Goal: Contribute content: Contribute content

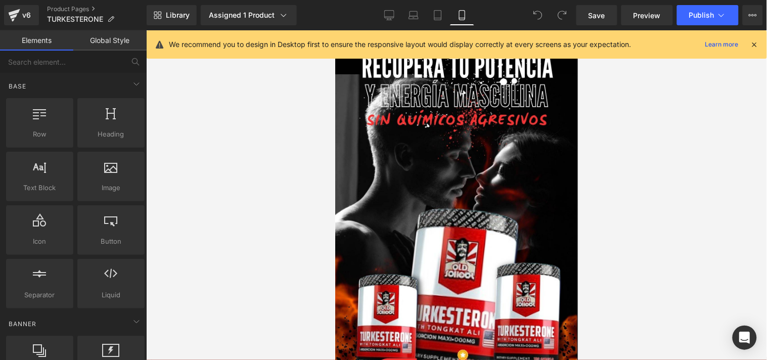
click at [755, 45] on icon at bounding box center [754, 44] width 9 height 9
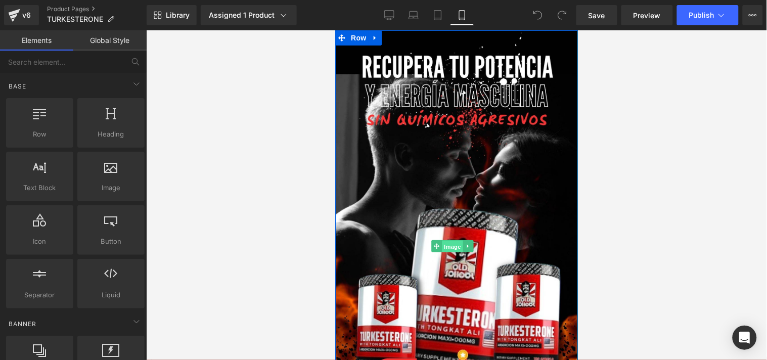
click at [450, 240] on span "Image" at bounding box center [451, 246] width 21 height 12
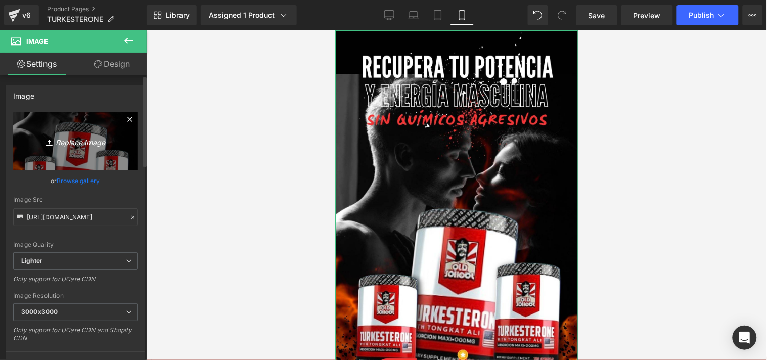
click at [45, 146] on icon at bounding box center [50, 142] width 10 height 10
type input "C:\fakepath\119.00 (1).jpg"
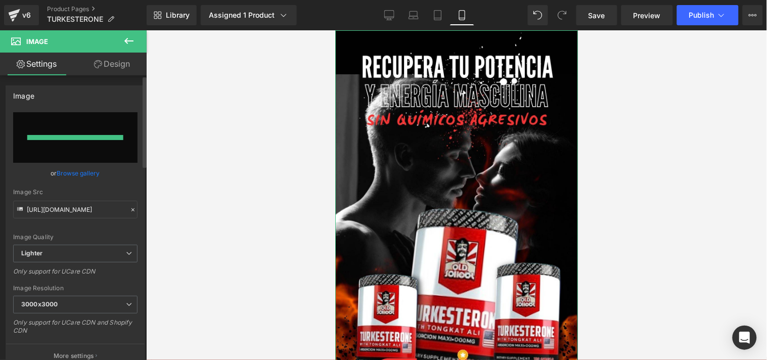
type input "[URL][DOMAIN_NAME]"
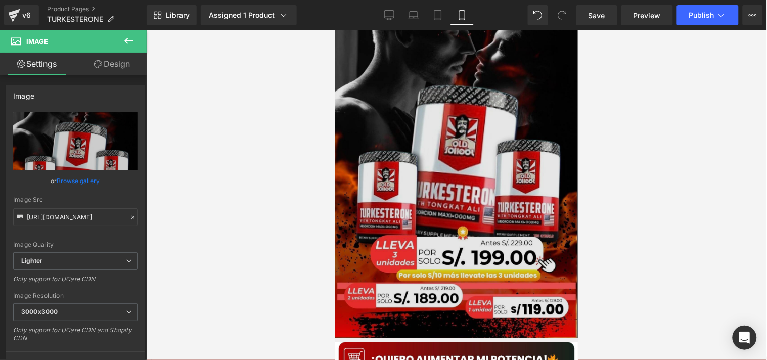
scroll to position [126, 0]
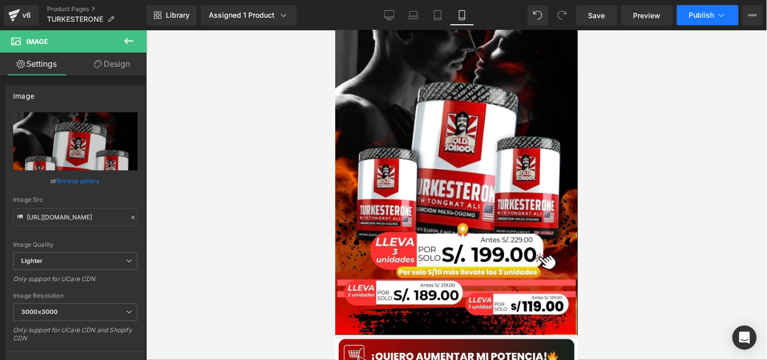
click at [695, 21] on button "Publish" at bounding box center [708, 15] width 62 height 20
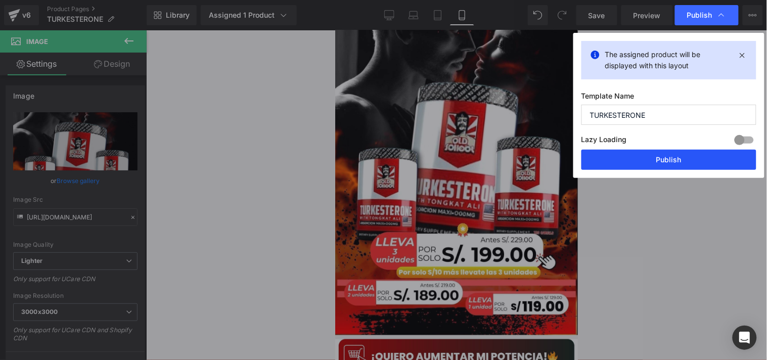
click at [623, 158] on button "Publish" at bounding box center [668, 160] width 175 height 20
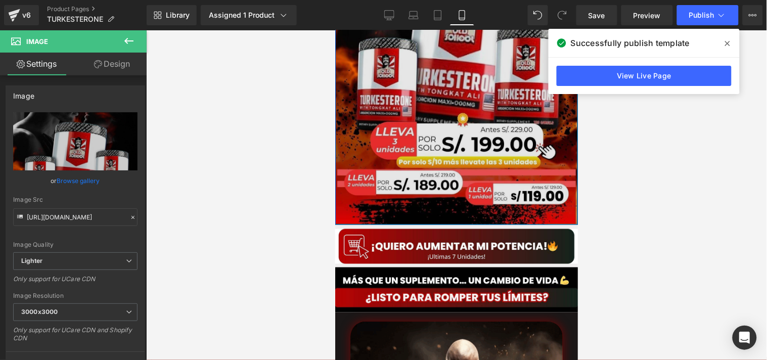
scroll to position [254, 0]
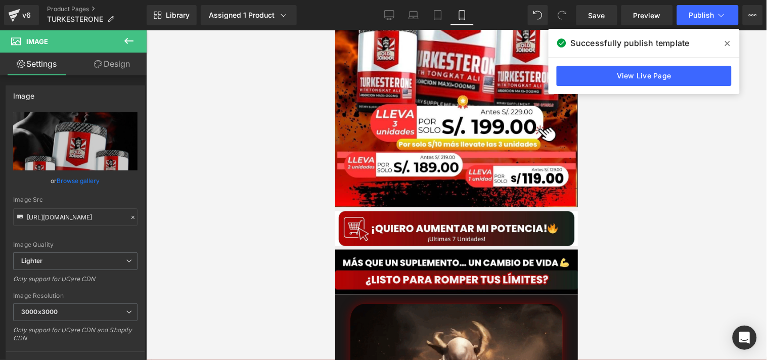
click at [726, 46] on icon at bounding box center [727, 43] width 5 height 8
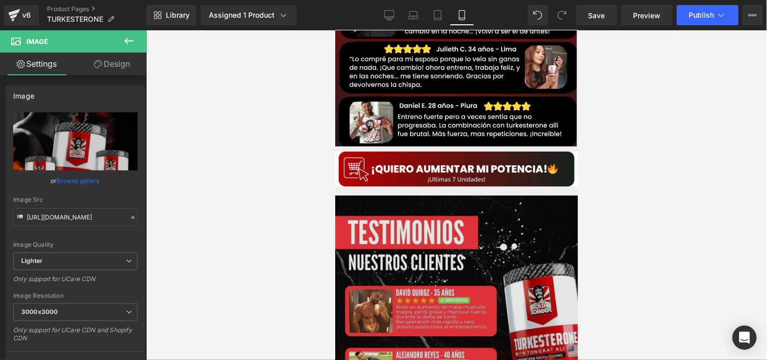
scroll to position [1121, 0]
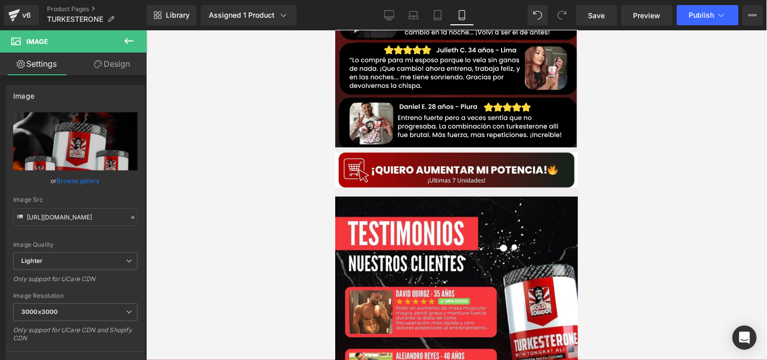
click at [129, 43] on icon at bounding box center [129, 41] width 12 height 12
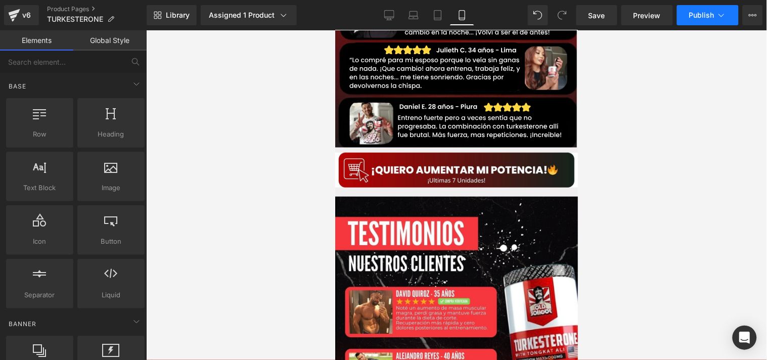
click at [695, 19] on span "Publish" at bounding box center [701, 15] width 25 height 8
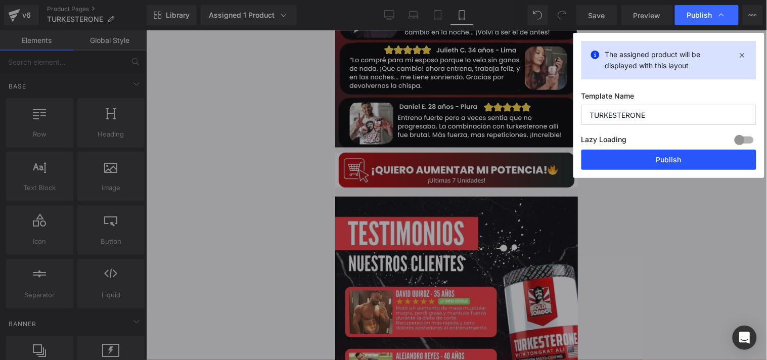
click at [612, 153] on button "Publish" at bounding box center [668, 160] width 175 height 20
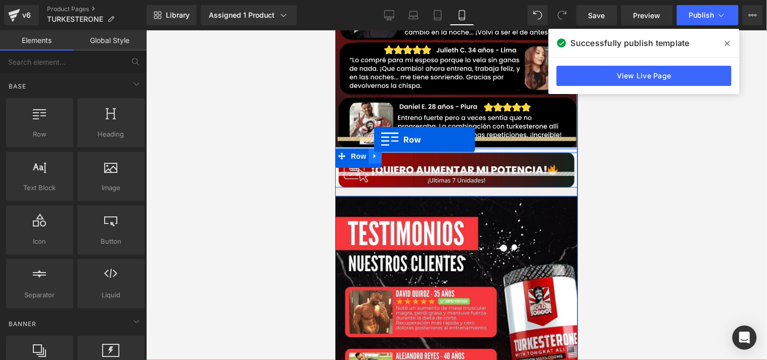
drag, startPoint x: 372, startPoint y: 154, endPoint x: 373, endPoint y: 139, distance: 15.2
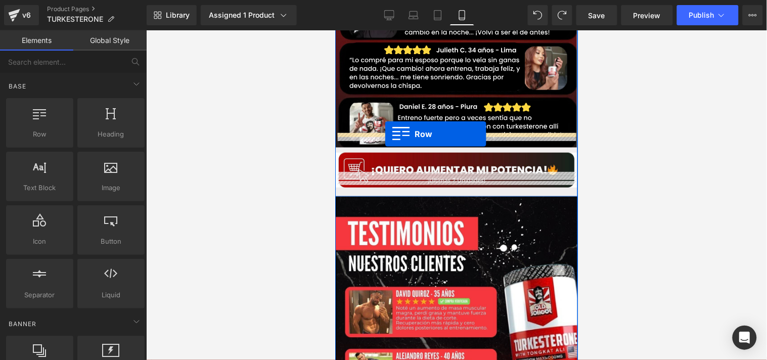
drag, startPoint x: 379, startPoint y: 147, endPoint x: 384, endPoint y: 133, distance: 14.6
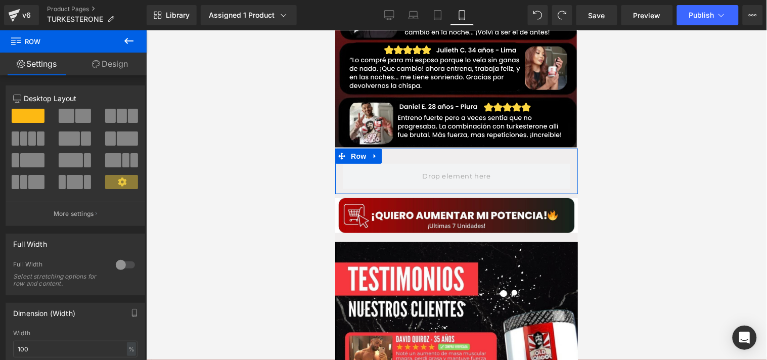
click at [108, 64] on link "Design" at bounding box center [109, 64] width 73 height 23
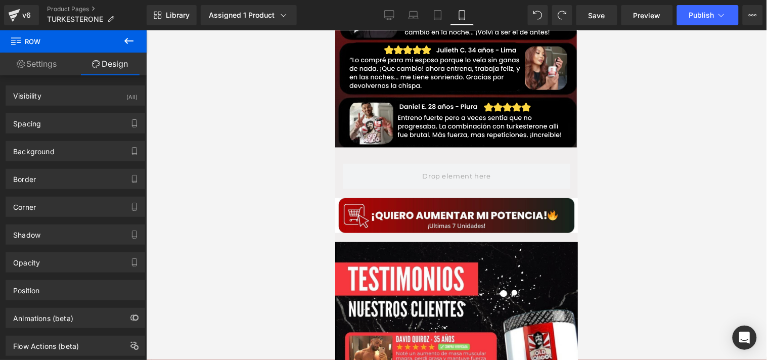
click at [124, 39] on icon at bounding box center [129, 41] width 12 height 12
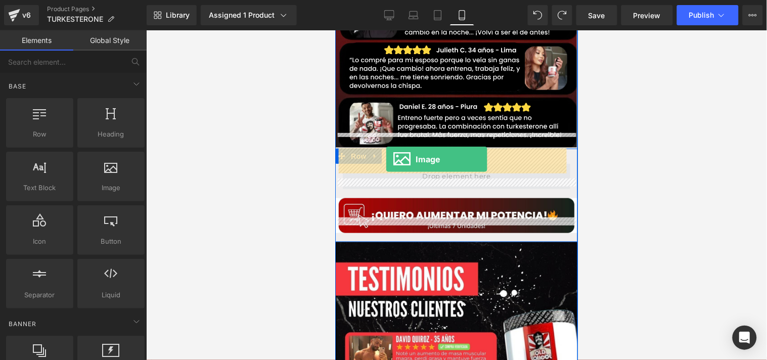
drag, startPoint x: 443, startPoint y: 216, endPoint x: 385, endPoint y: 159, distance: 81.5
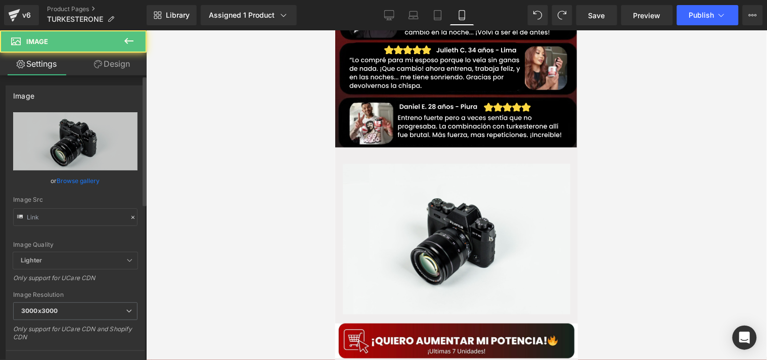
type input "//[DOMAIN_NAME][URL]"
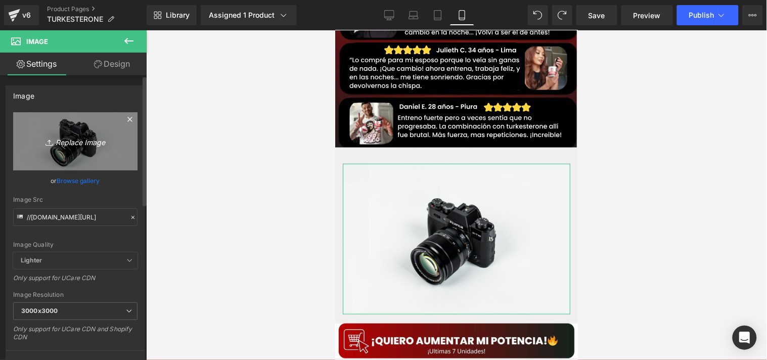
click at [84, 148] on icon "Replace Image" at bounding box center [75, 141] width 81 height 13
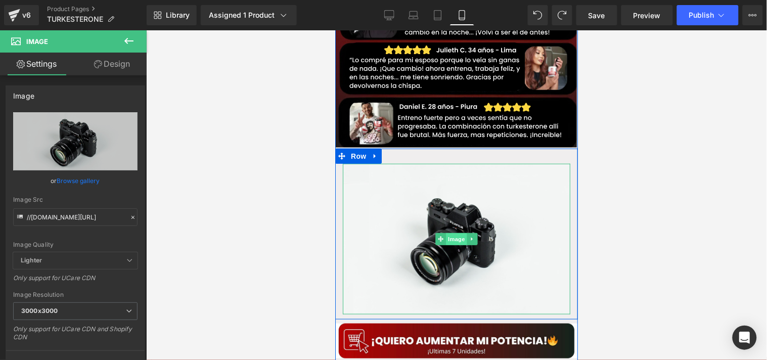
click at [448, 232] on span "Image" at bounding box center [455, 238] width 21 height 12
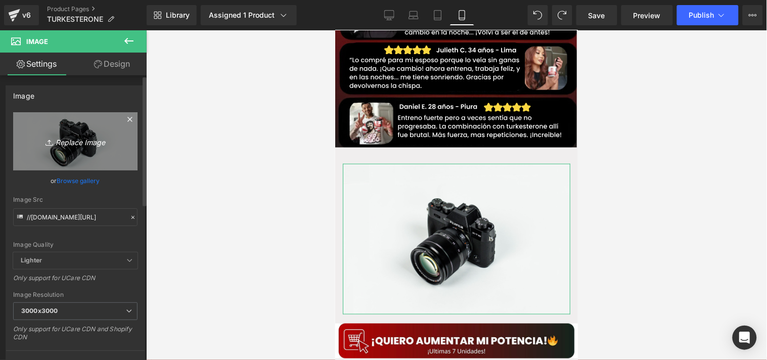
click at [85, 156] on link "Replace Image" at bounding box center [75, 141] width 124 height 58
type input "C:\fakepath\Captura de pantalla [DATE] 025618.jpeg"
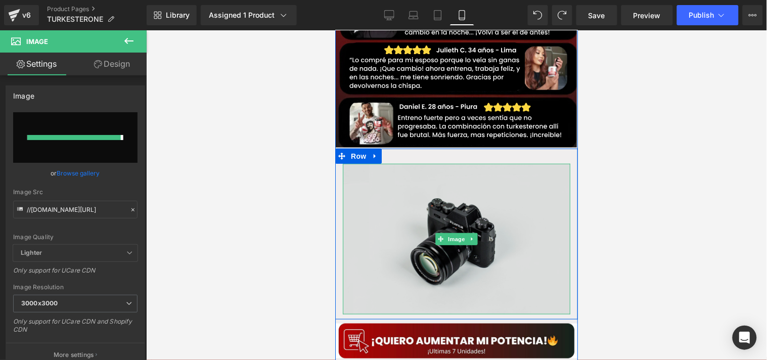
type input "[URL][DOMAIN_NAME]"
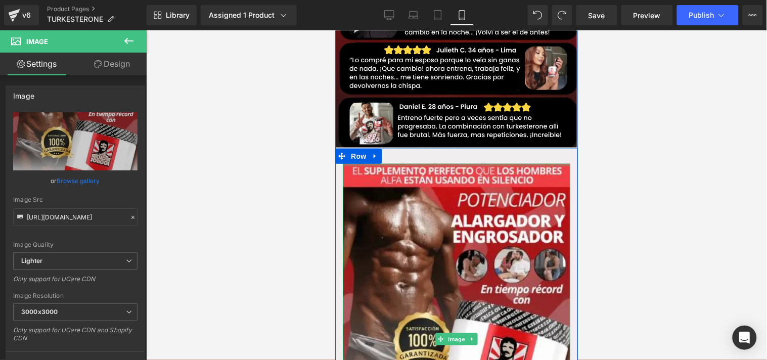
drag, startPoint x: 482, startPoint y: 148, endPoint x: 485, endPoint y: 139, distance: 9.3
click at [485, 148] on div "Image Row" at bounding box center [456, 333] width 243 height 371
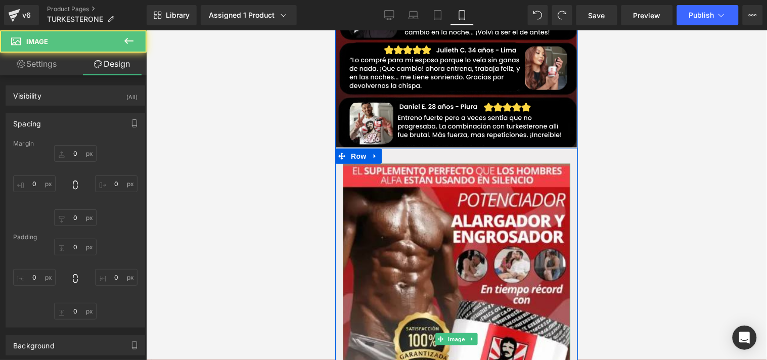
type input "0"
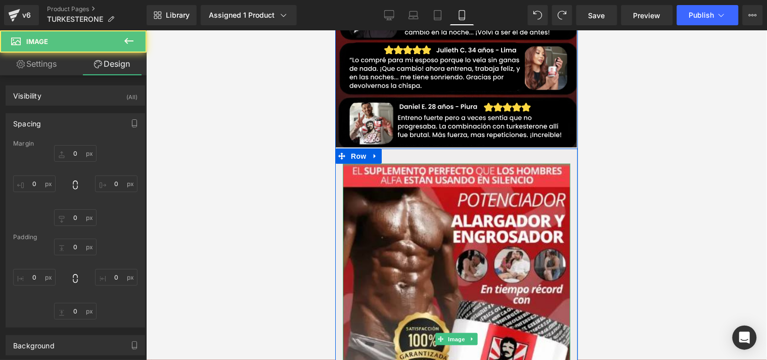
type input "0"
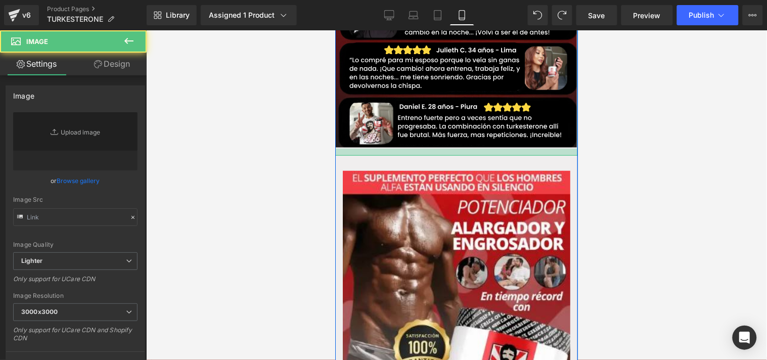
type input "[URL][DOMAIN_NAME]"
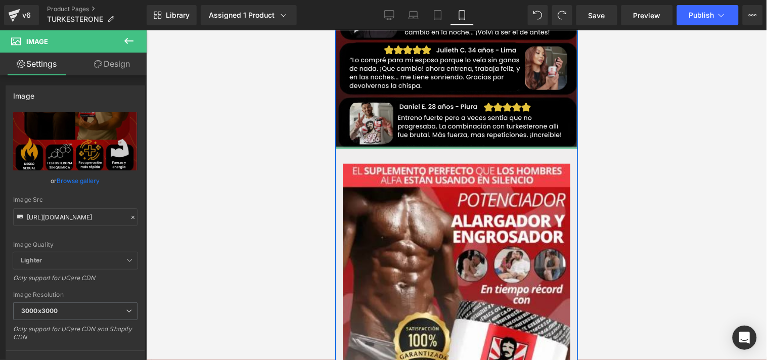
drag, startPoint x: 487, startPoint y: 132, endPoint x: 487, endPoint y: 94, distance: 37.9
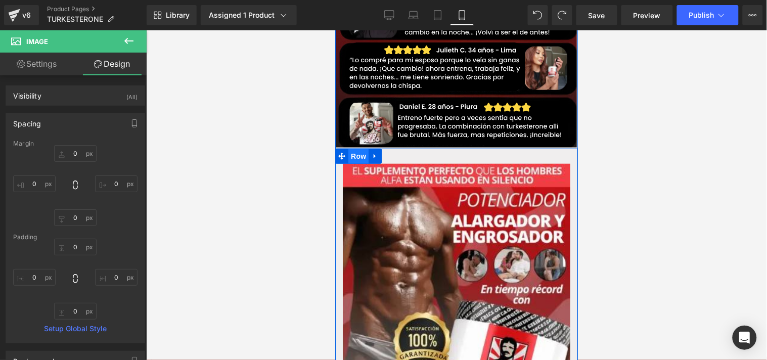
click at [358, 148] on span "Row" at bounding box center [358, 155] width 20 height 15
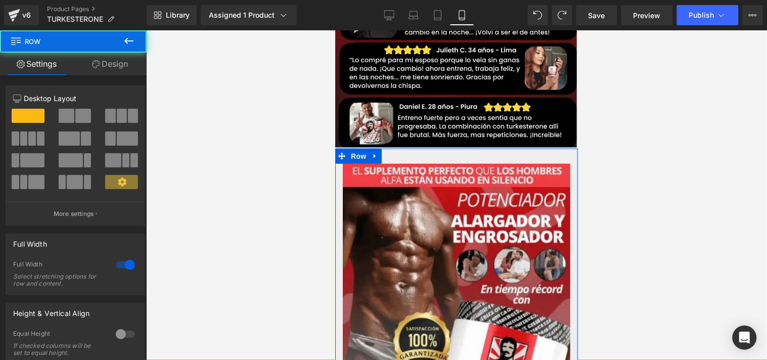
click at [113, 64] on link "Design" at bounding box center [109, 64] width 73 height 23
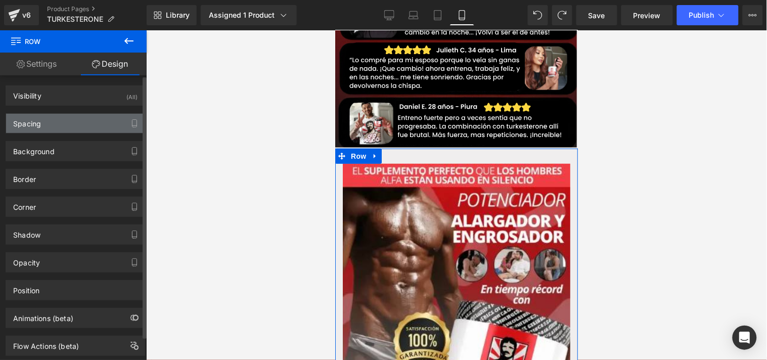
click at [76, 123] on div "Spacing" at bounding box center [75, 123] width 138 height 19
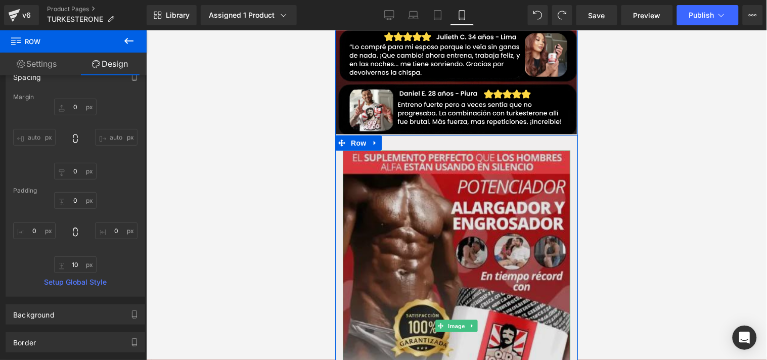
scroll to position [1133, 0]
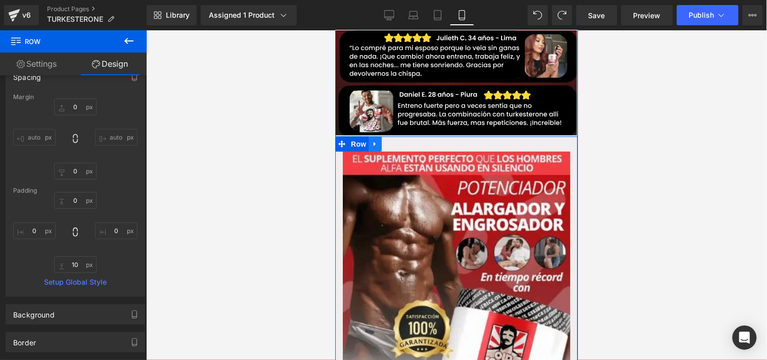
click at [374, 136] on link at bounding box center [374, 143] width 13 height 15
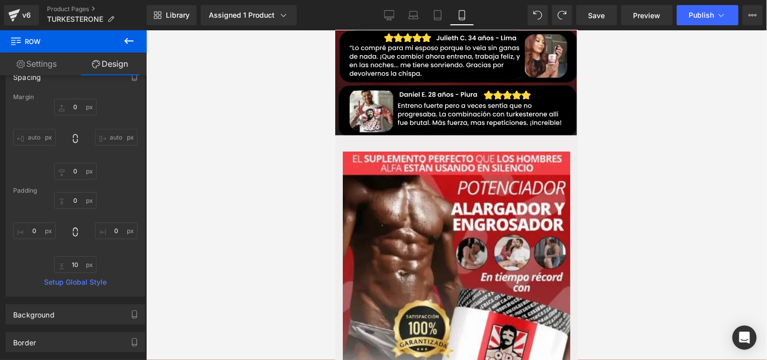
click at [643, 122] on div at bounding box center [456, 194] width 621 height 329
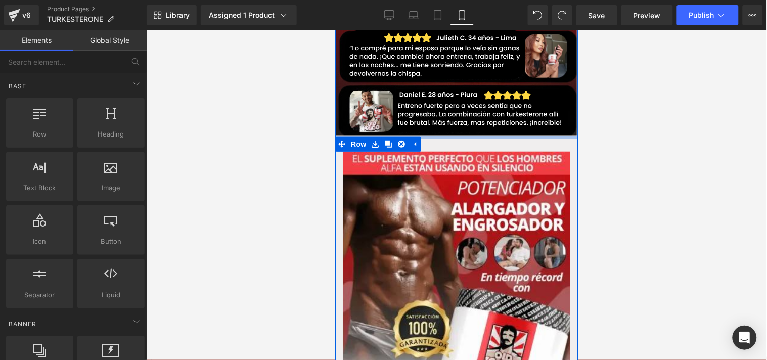
click at [426, 136] on div at bounding box center [456, 137] width 243 height 3
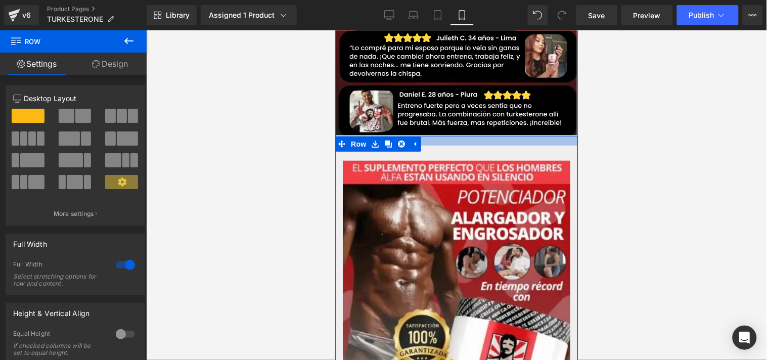
drag, startPoint x: 426, startPoint y: 122, endPoint x: 426, endPoint y: 131, distance: 9.6
click at [426, 136] on div "Image Row Image Row Row" at bounding box center [456, 350] width 243 height 428
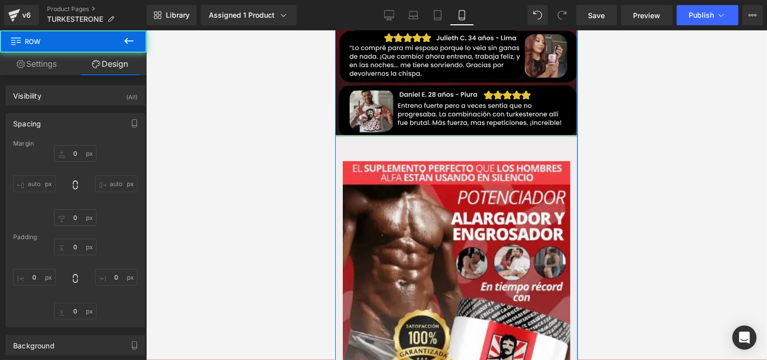
type input "0"
type input "19"
type input "0"
type input "10"
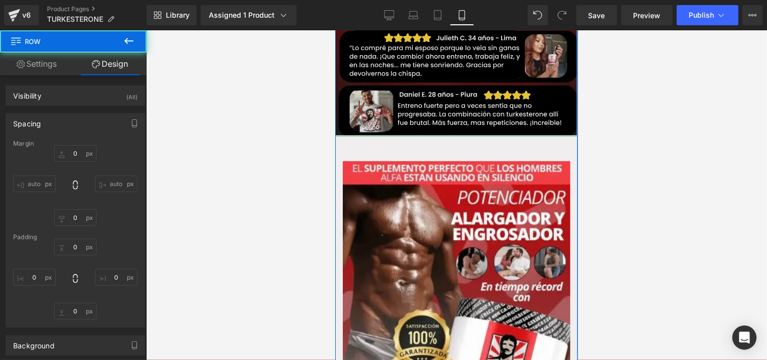
type input "0"
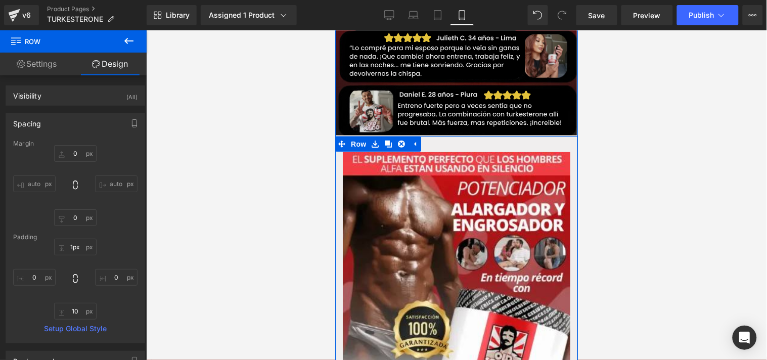
type input "0px"
drag, startPoint x: 429, startPoint y: 122, endPoint x: 432, endPoint y: 87, distance: 35.0
click at [432, 87] on div "Image Image Row Image Row Row" at bounding box center [456, 124] width 243 height 861
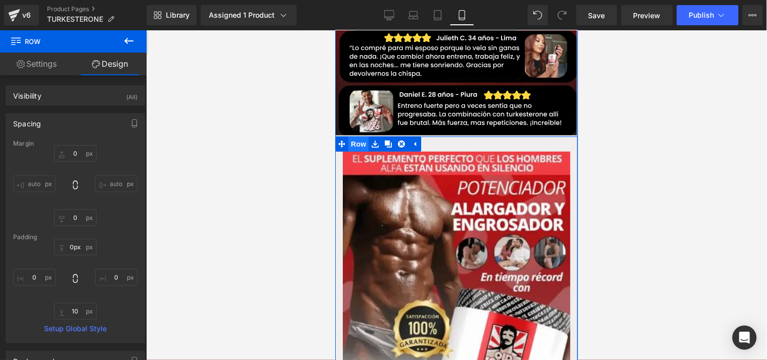
click at [354, 136] on span "Row" at bounding box center [358, 143] width 20 height 15
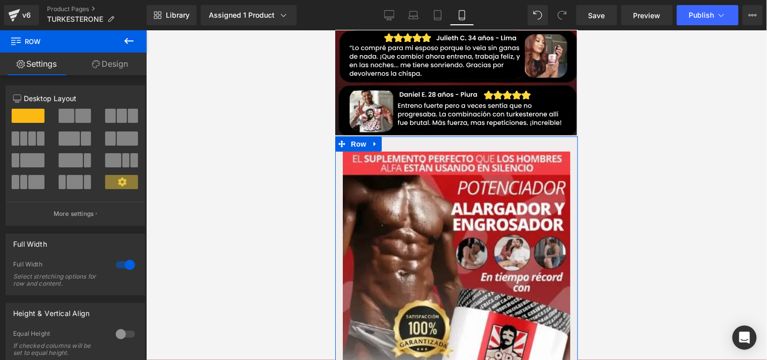
click at [107, 62] on link "Design" at bounding box center [109, 64] width 73 height 23
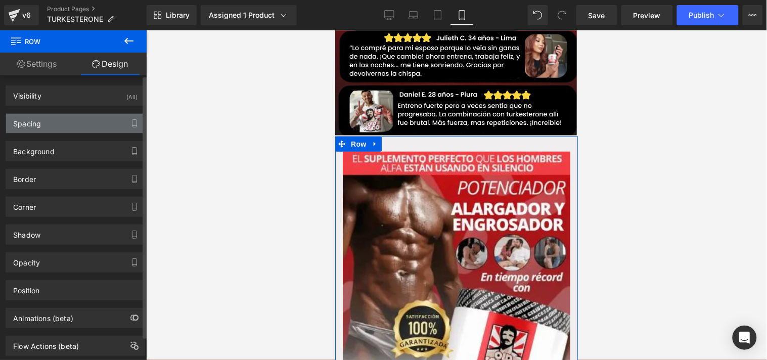
click at [51, 129] on div "Spacing" at bounding box center [75, 123] width 138 height 19
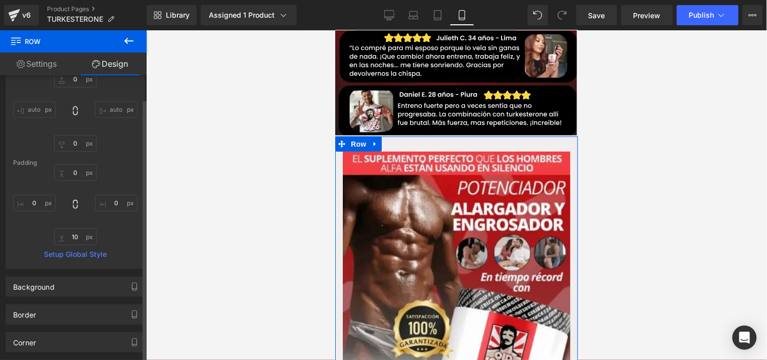
scroll to position [76, 0]
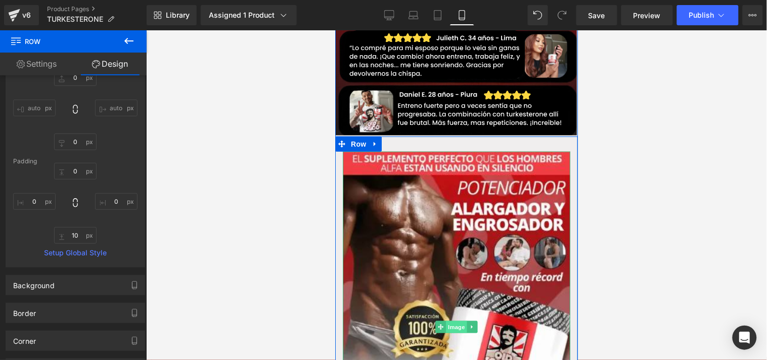
click at [449, 320] on span "Image" at bounding box center [455, 326] width 21 height 12
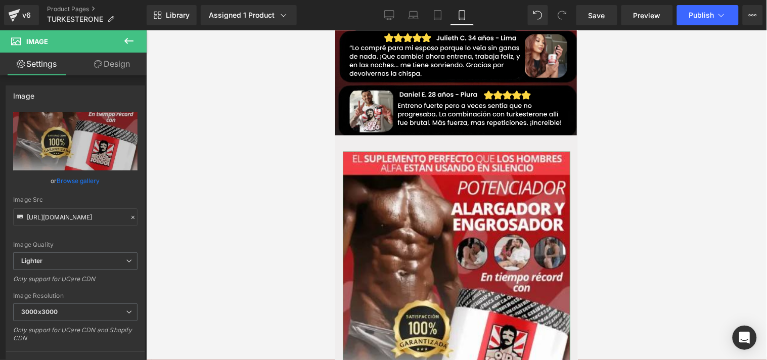
click at [115, 62] on link "Design" at bounding box center [111, 64] width 73 height 23
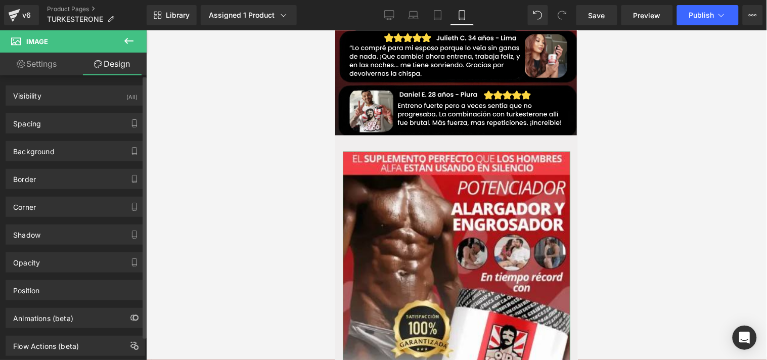
type input "0"
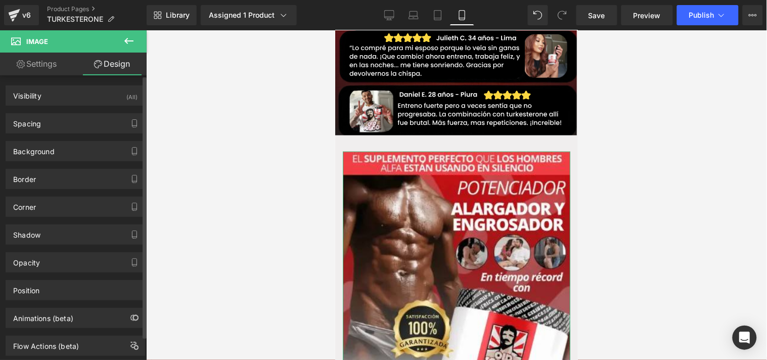
type input "0"
click at [56, 128] on div "Spacing" at bounding box center [75, 123] width 138 height 19
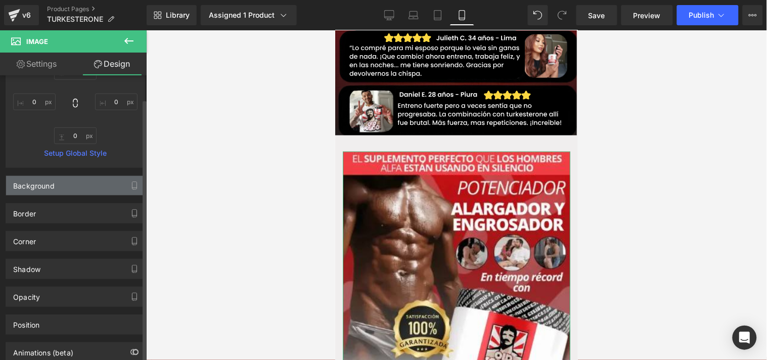
click at [84, 184] on div "Background" at bounding box center [75, 185] width 138 height 19
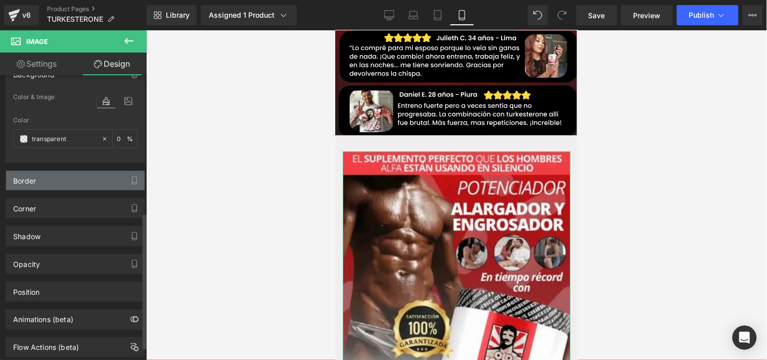
click at [73, 183] on div "Border" at bounding box center [75, 180] width 138 height 19
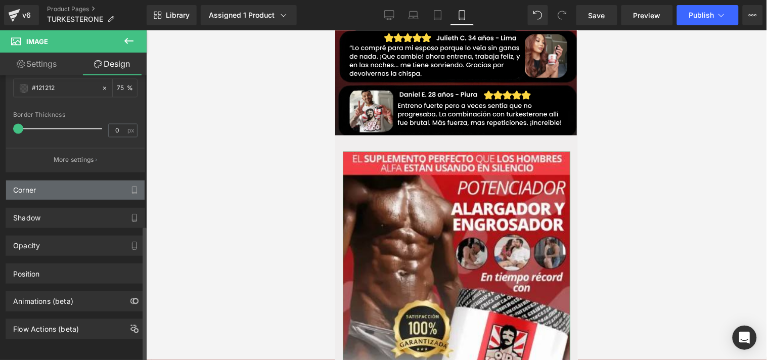
click at [63, 195] on div "Corner" at bounding box center [75, 189] width 138 height 19
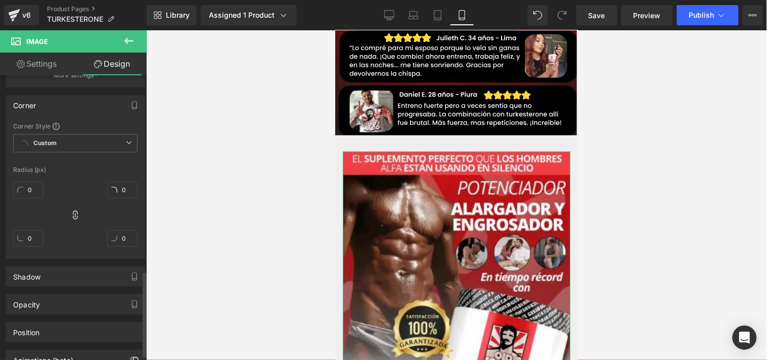
scroll to position [648, 0]
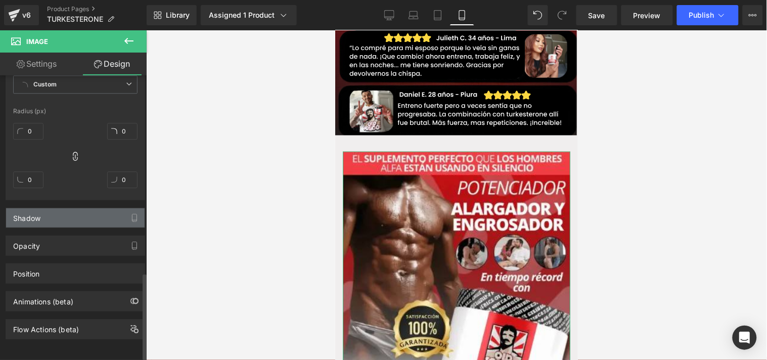
click at [56, 213] on div "Shadow" at bounding box center [75, 217] width 138 height 19
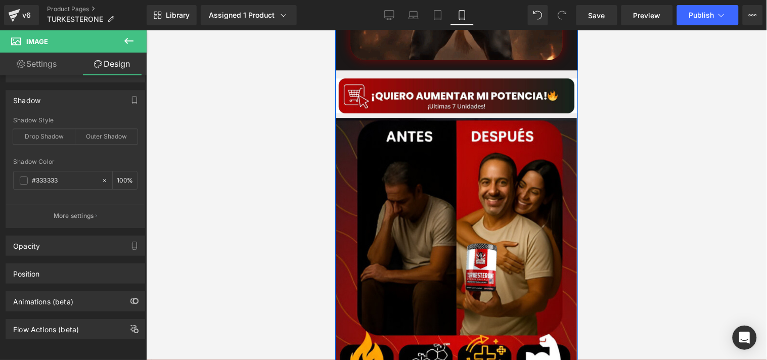
scroll to position [685, 0]
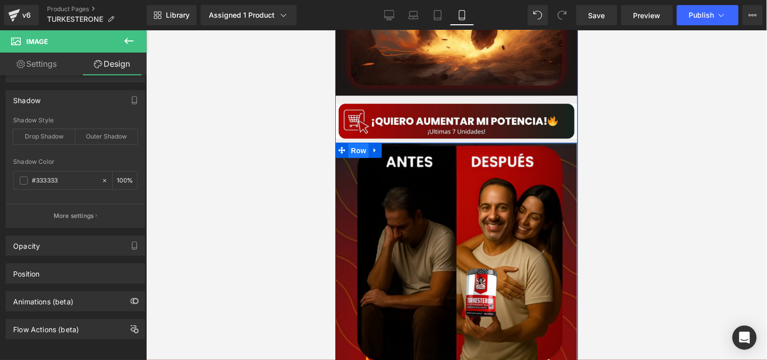
click at [359, 143] on span "Row" at bounding box center [358, 150] width 20 height 15
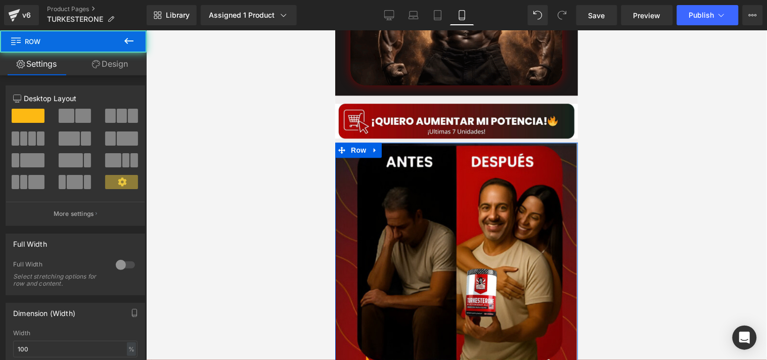
click at [109, 69] on link "Design" at bounding box center [109, 64] width 73 height 23
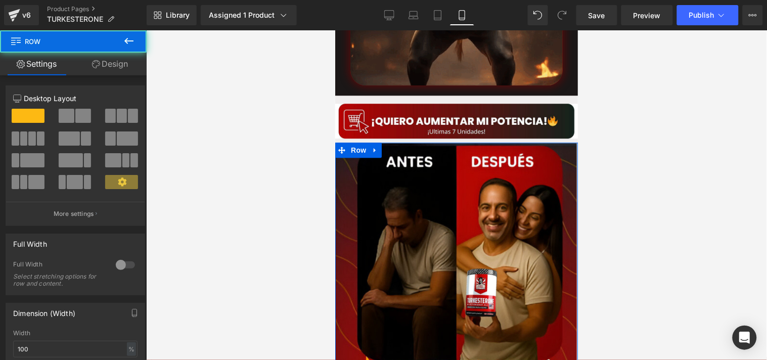
click at [0, 0] on div "Spacing" at bounding box center [0, 0] width 0 height 0
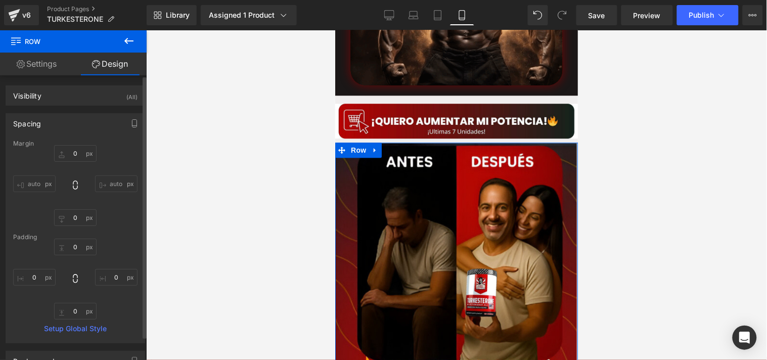
type input "0"
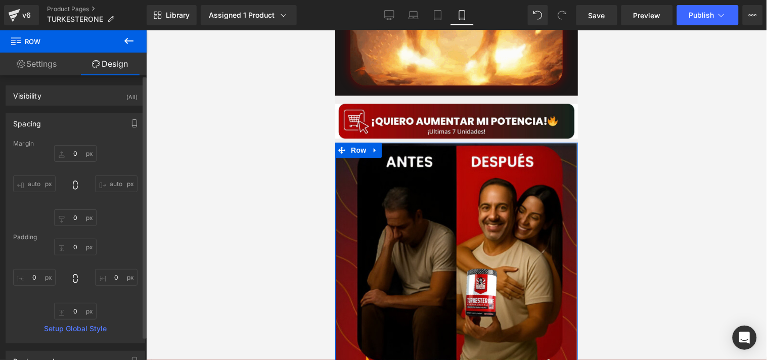
type input "0"
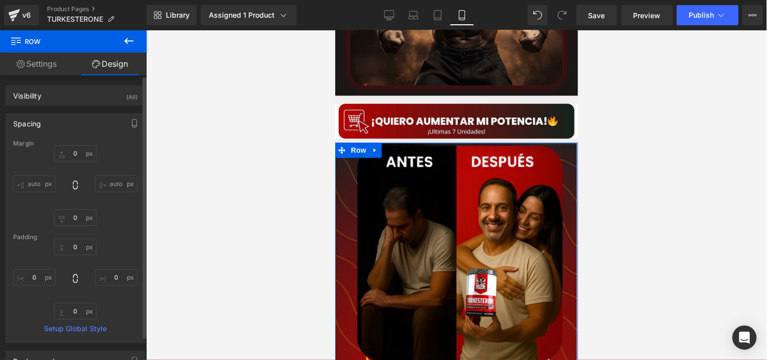
type input "0"
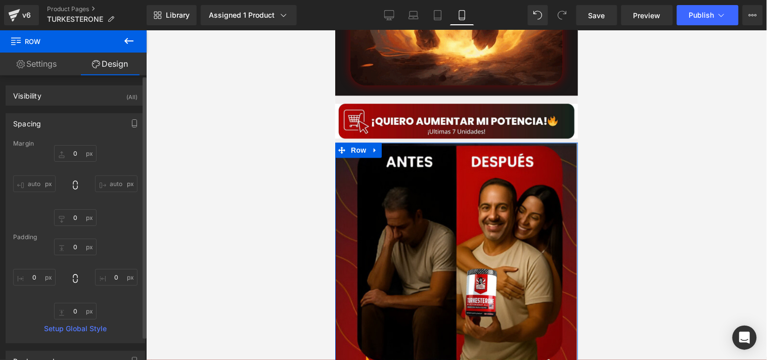
type input "0"
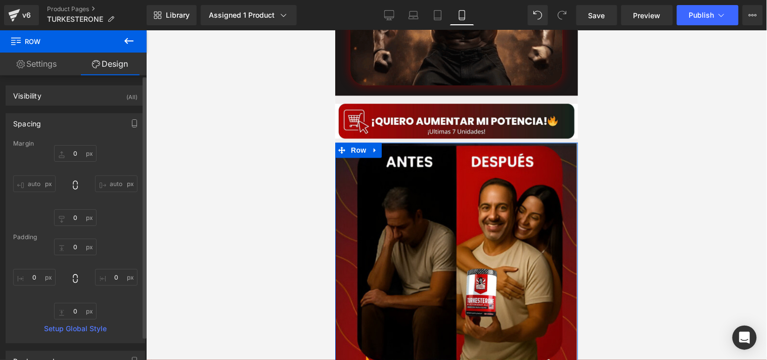
type input "0"
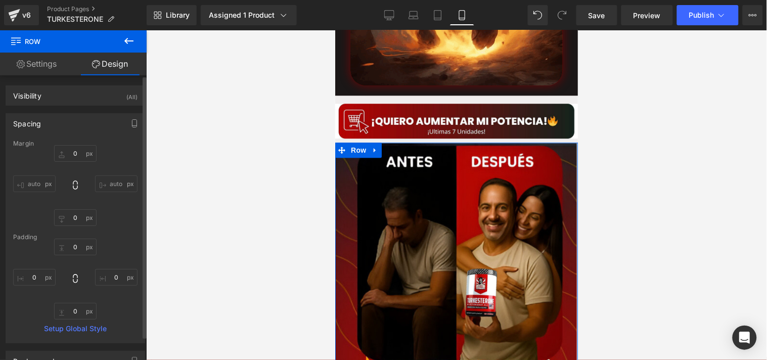
type input "0"
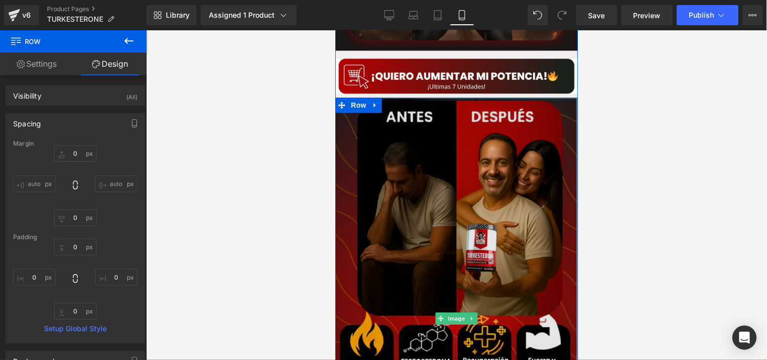
scroll to position [757, 0]
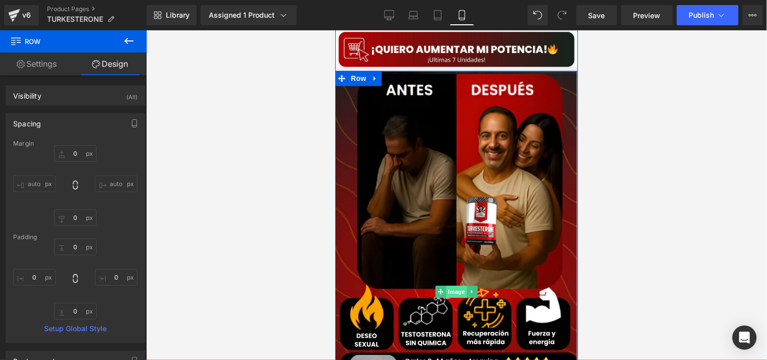
click at [458, 285] on span "Image" at bounding box center [455, 291] width 21 height 12
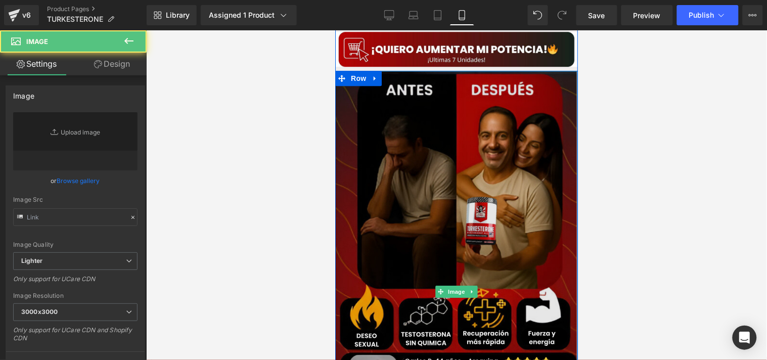
type input "[URL][DOMAIN_NAME]"
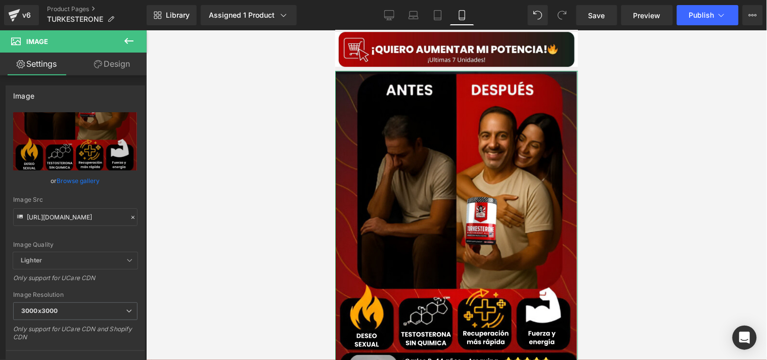
click at [105, 56] on link "Design" at bounding box center [111, 64] width 73 height 23
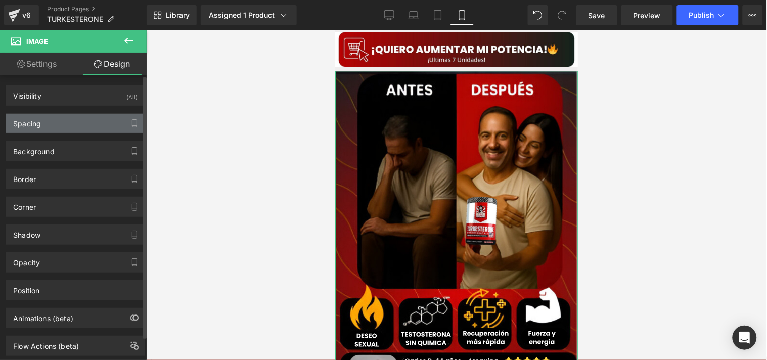
click at [52, 122] on div "Spacing" at bounding box center [75, 123] width 138 height 19
type input "0"
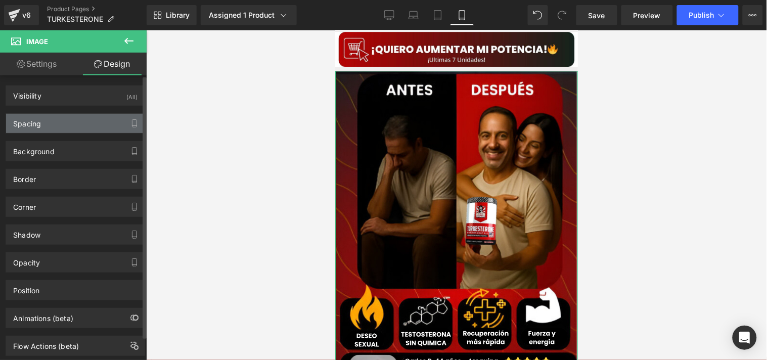
type input "0"
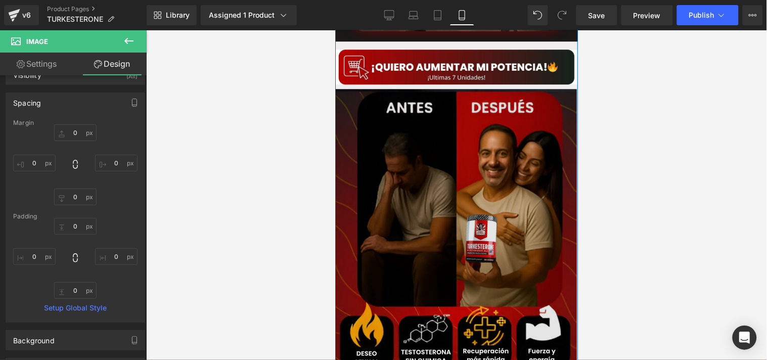
scroll to position [739, 0]
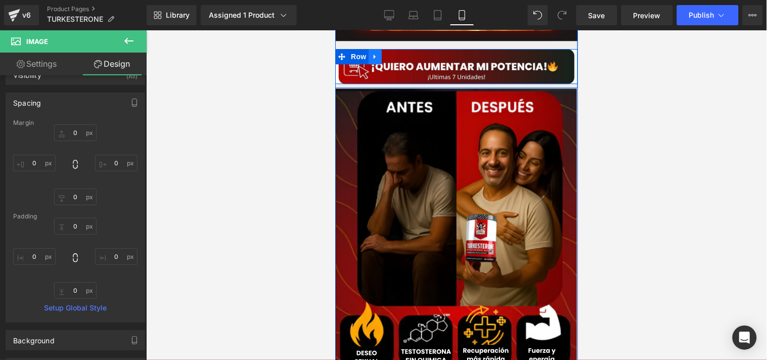
click at [372, 52] on icon at bounding box center [374, 56] width 7 height 8
click at [384, 53] on icon at bounding box center [387, 56] width 7 height 7
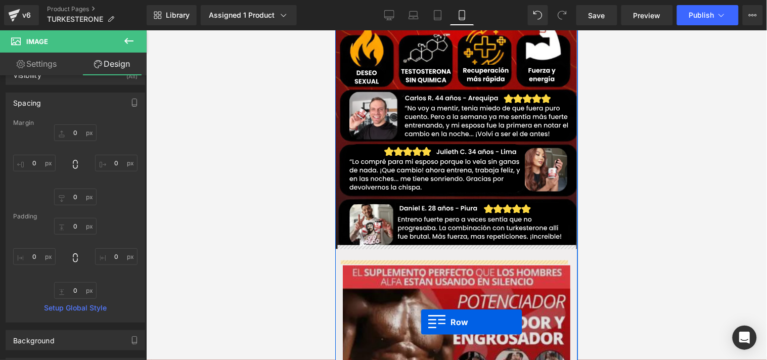
scroll to position [1093, 0]
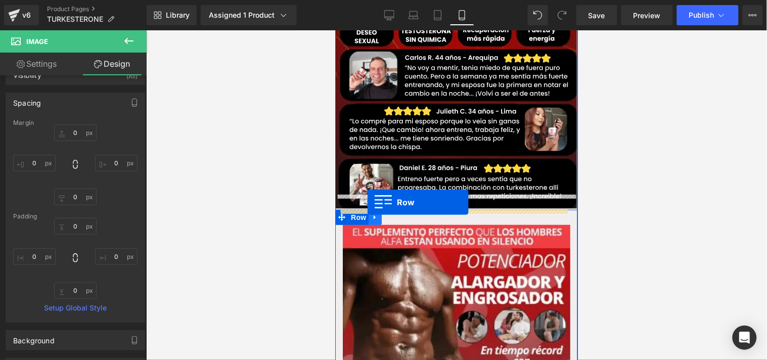
drag, startPoint x: 338, startPoint y: 83, endPoint x: 366, endPoint y: 202, distance: 122.2
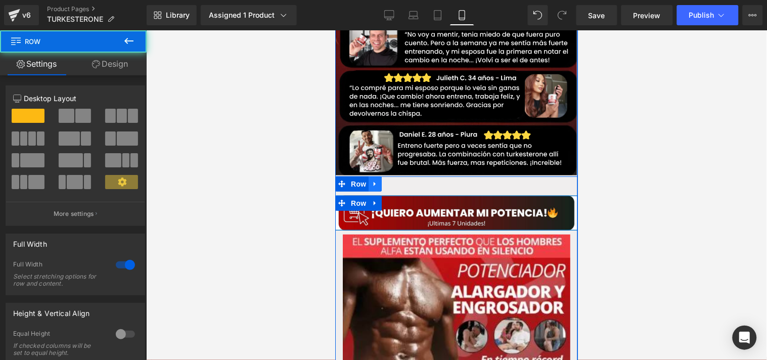
scroll to position [1059, 0]
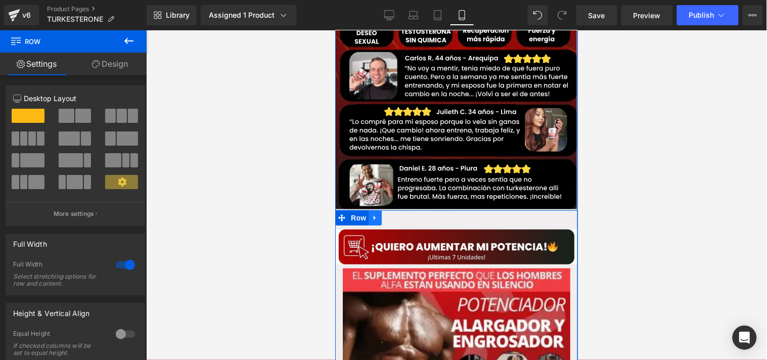
click at [372, 210] on link at bounding box center [374, 217] width 13 height 15
click at [397, 214] on icon at bounding box center [400, 217] width 7 height 7
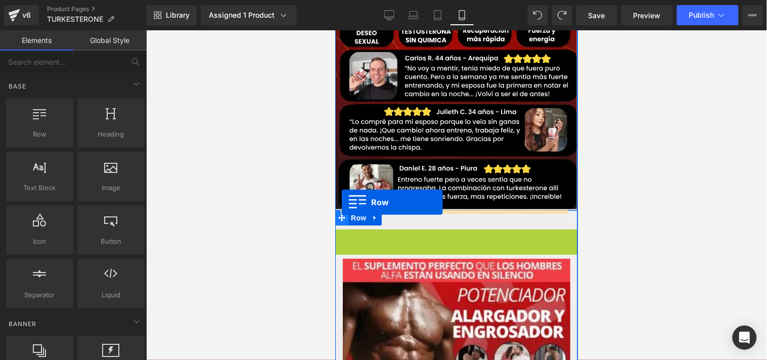
drag, startPoint x: 340, startPoint y: 222, endPoint x: 341, endPoint y: 202, distance: 19.8
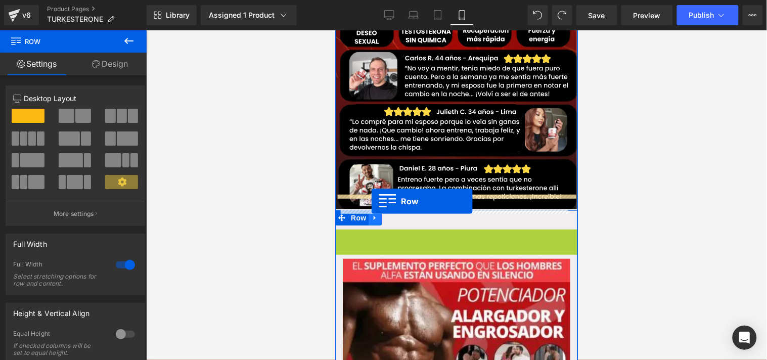
drag, startPoint x: 338, startPoint y: 219, endPoint x: 370, endPoint y: 201, distance: 37.4
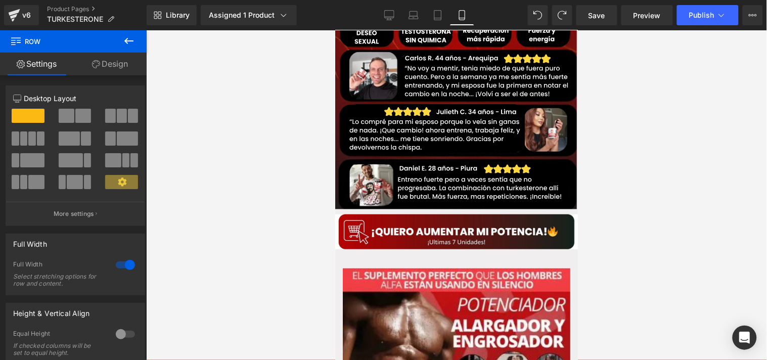
click at [599, 219] on div at bounding box center [456, 194] width 621 height 329
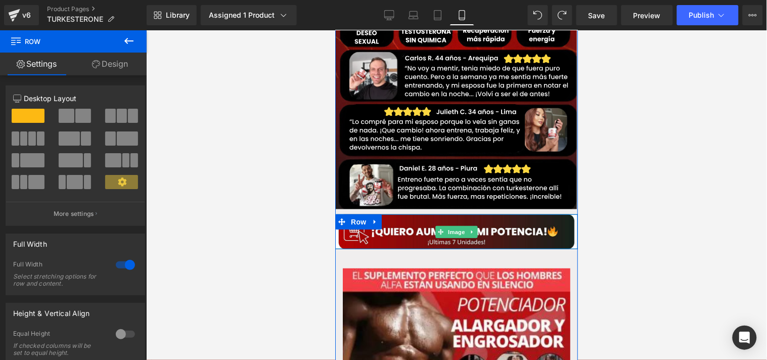
drag, startPoint x: 381, startPoint y: 233, endPoint x: 507, endPoint y: 199, distance: 130.8
click at [388, 214] on div "Image Row" at bounding box center [456, 231] width 243 height 35
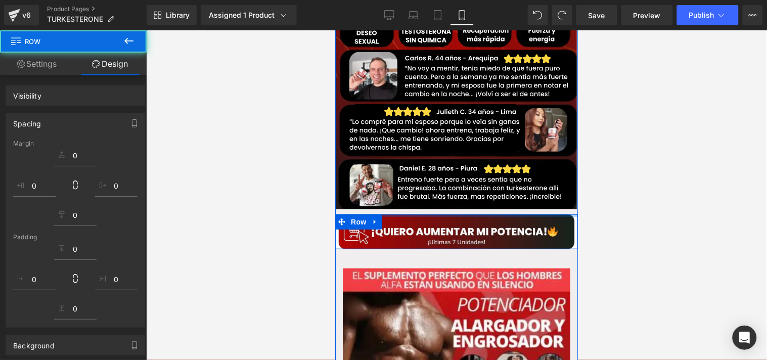
click at [617, 212] on div at bounding box center [456, 194] width 621 height 329
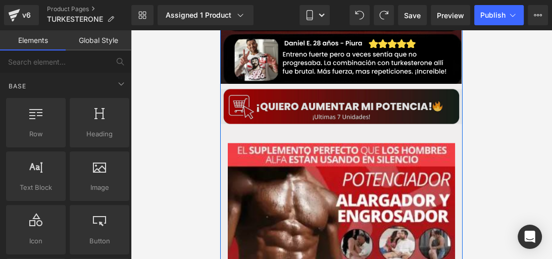
scroll to position [1200, 0]
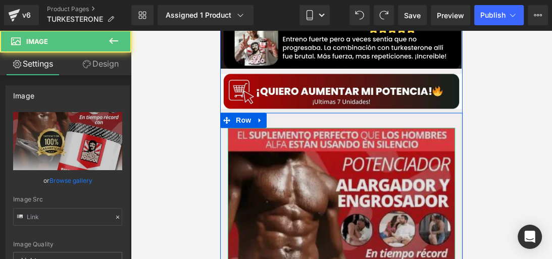
type input "[URL][DOMAIN_NAME]"
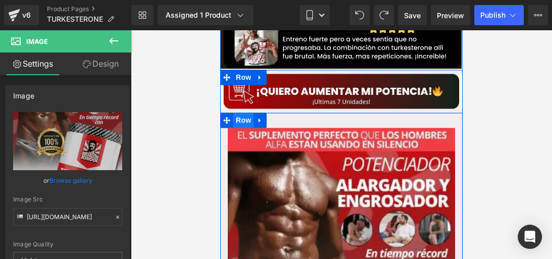
click at [242, 113] on span "Row" at bounding box center [243, 120] width 20 height 15
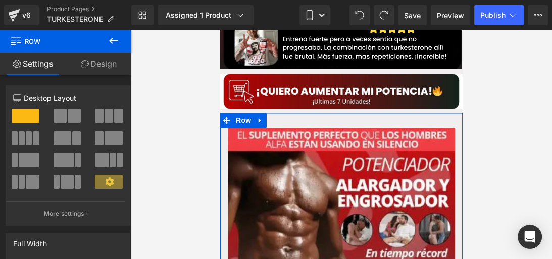
click at [109, 69] on link "Design" at bounding box center [99, 64] width 66 height 23
click at [0, 0] on div "Spacing" at bounding box center [0, 0] width 0 height 0
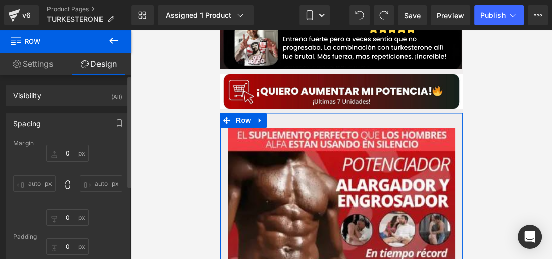
type input "0"
type input "30"
type input "0"
type input "10"
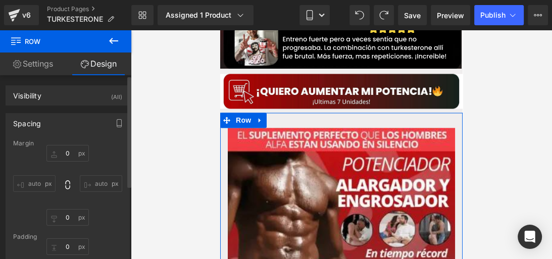
type input "0"
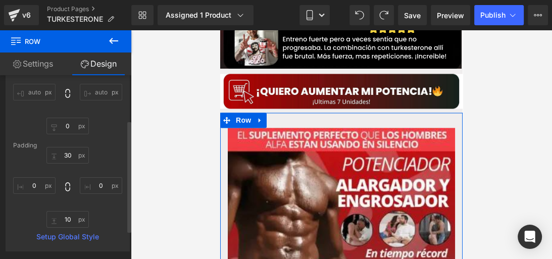
scroll to position [93, 0]
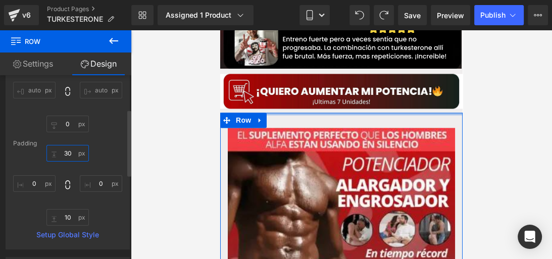
click at [65, 152] on input "30" at bounding box center [67, 153] width 42 height 17
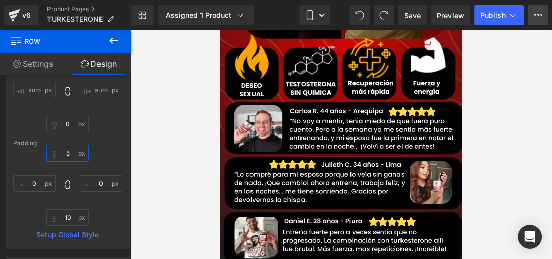
scroll to position [1008, 0]
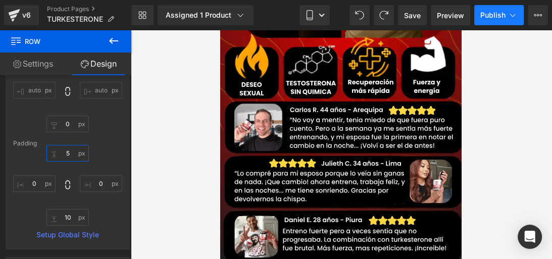
type input "5"
click at [499, 15] on span "Publish" at bounding box center [493, 15] width 25 height 8
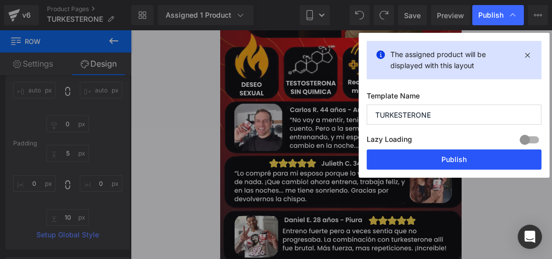
click at [435, 162] on button "Publish" at bounding box center [454, 160] width 175 height 20
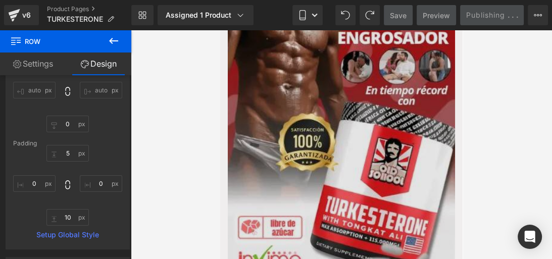
scroll to position [1357, 0]
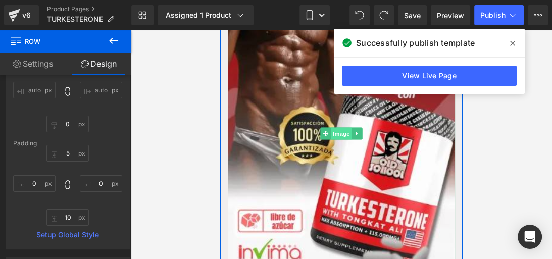
click at [342, 127] on span "Image" at bounding box center [341, 133] width 21 height 12
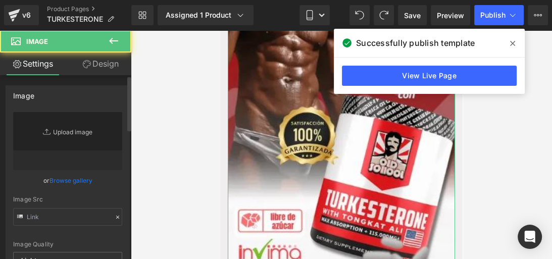
type input "[URL][DOMAIN_NAME]"
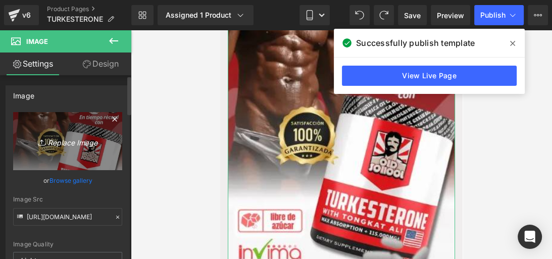
click at [74, 129] on link "Replace Image" at bounding box center [67, 141] width 109 height 58
type input "C:\fakepath\Diseño sin título (1).jpg"
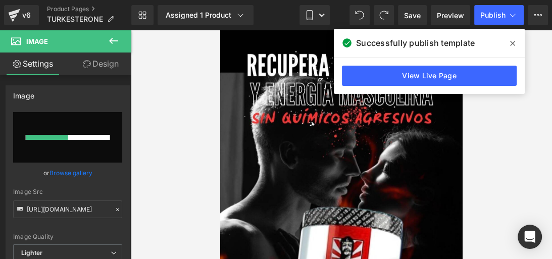
scroll to position [0, 0]
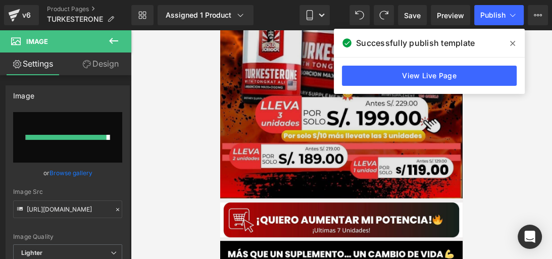
type input "[URL][DOMAIN_NAME]"
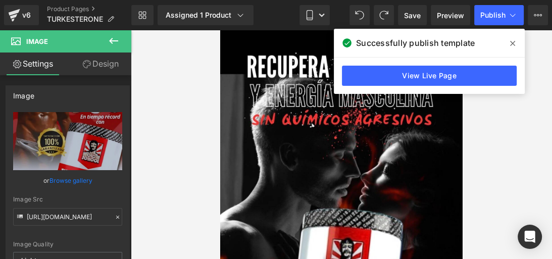
click at [513, 44] on icon at bounding box center [512, 43] width 5 height 5
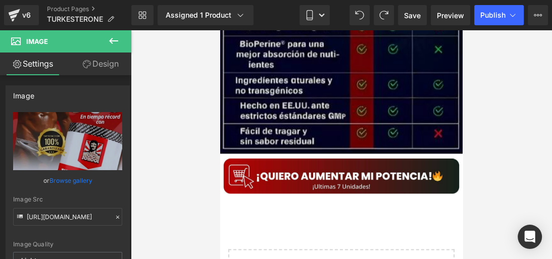
scroll to position [3859, 0]
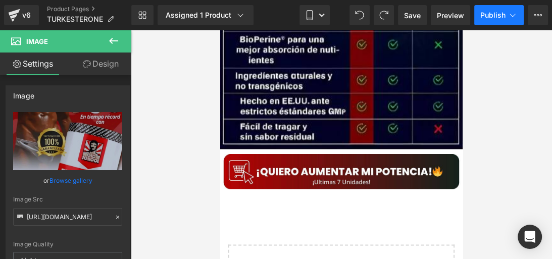
click at [491, 10] on button "Publish" at bounding box center [500, 15] width 50 height 20
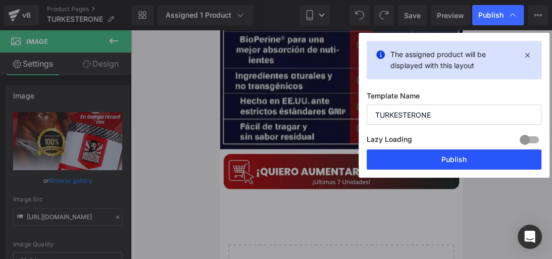
click at [386, 166] on button "Publish" at bounding box center [454, 160] width 175 height 20
